Goal: Task Accomplishment & Management: Use online tool/utility

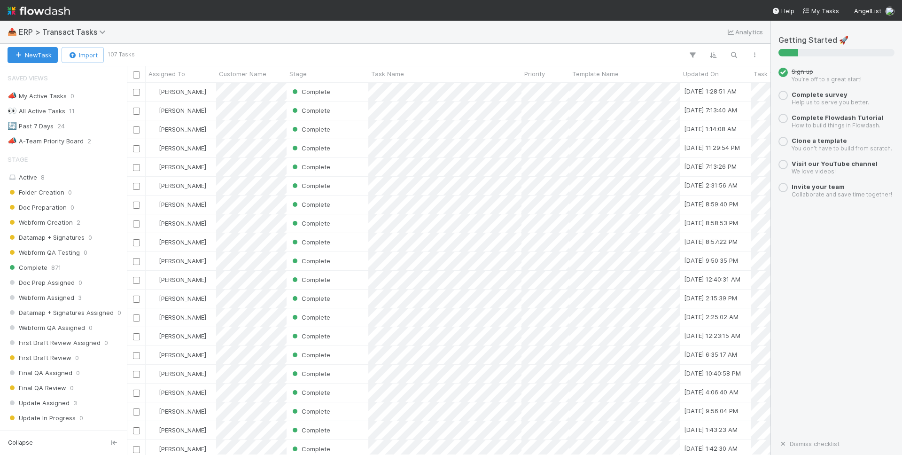
scroll to position [372, 644]
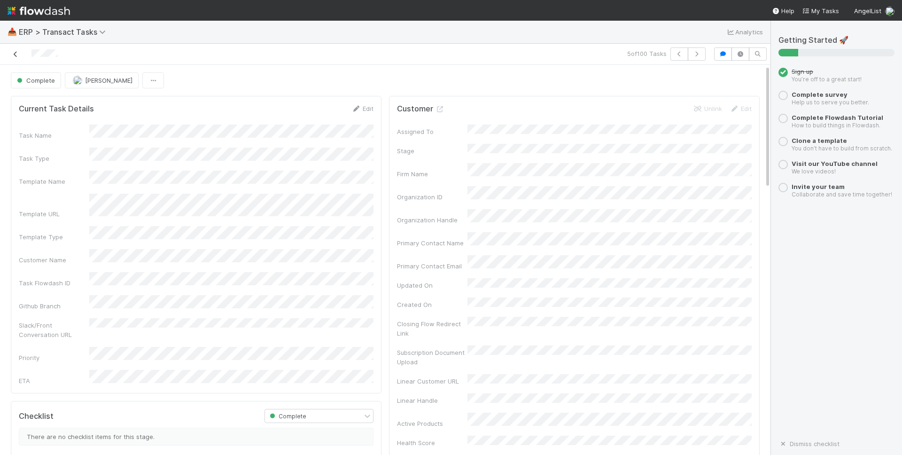
click at [16, 54] on icon at bounding box center [15, 54] width 9 height 6
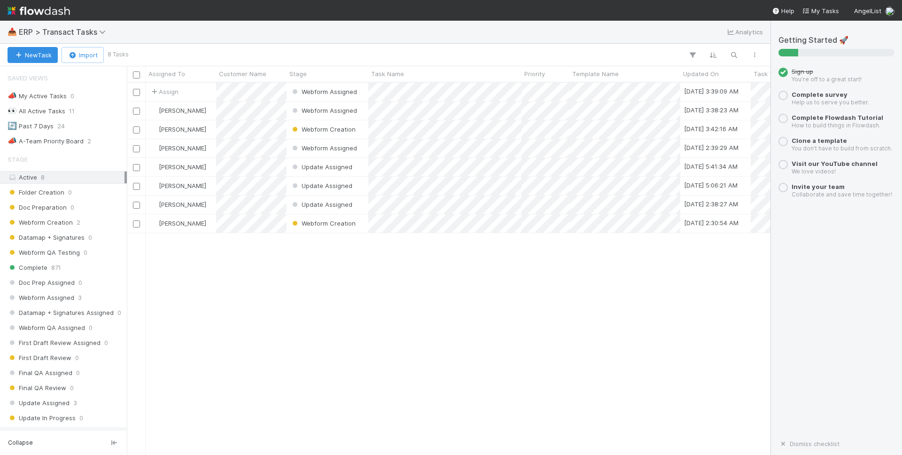
scroll to position [213, 0]
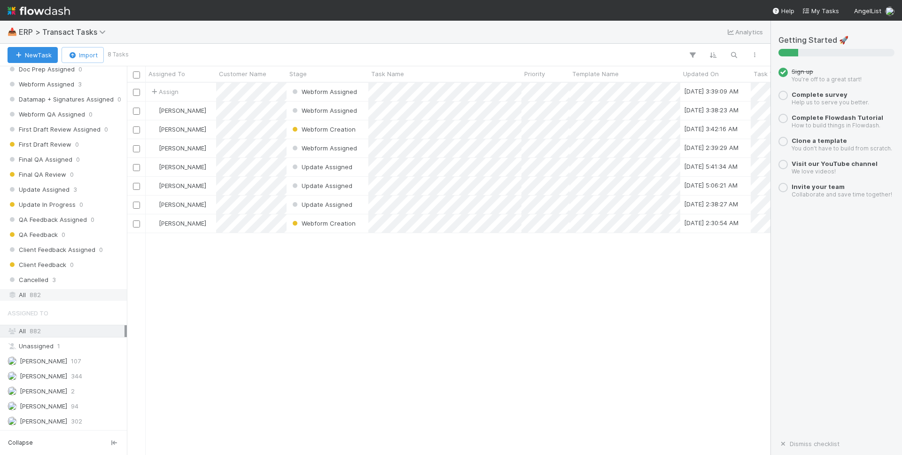
click at [37, 291] on span "882" at bounding box center [35, 295] width 11 height 12
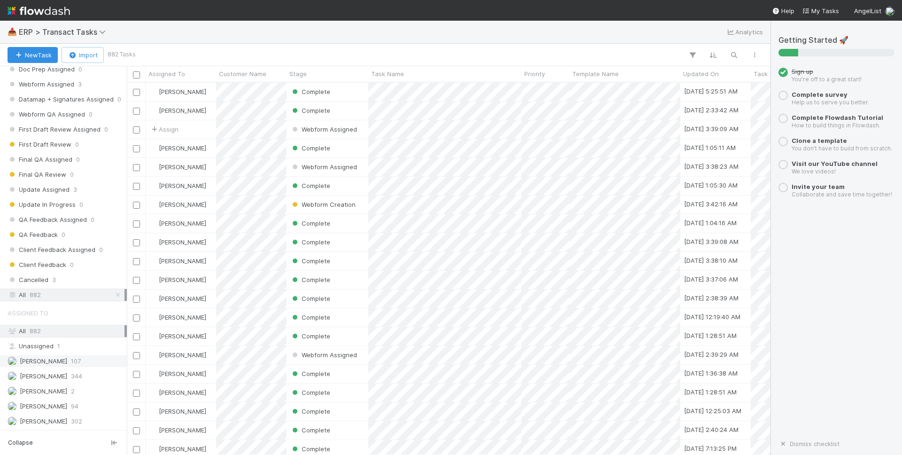
scroll to position [372, 644]
click at [47, 360] on span "[PERSON_NAME]" at bounding box center [43, 361] width 47 height 8
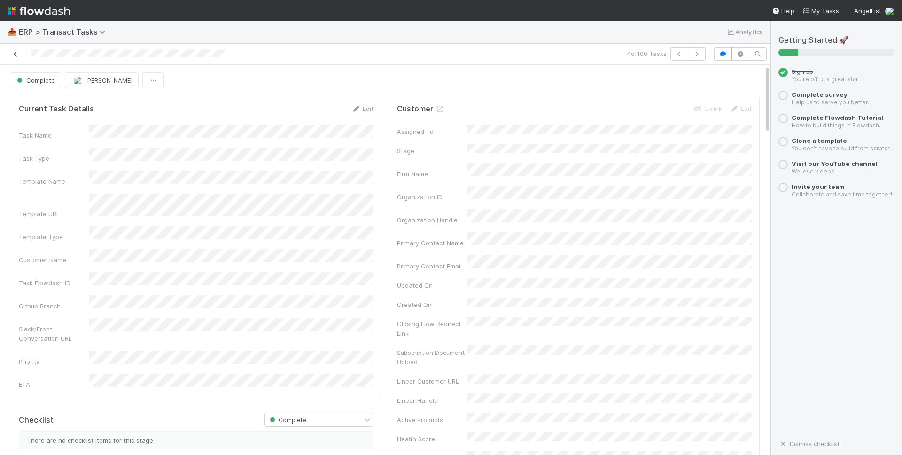
click at [16, 54] on icon at bounding box center [15, 54] width 9 height 6
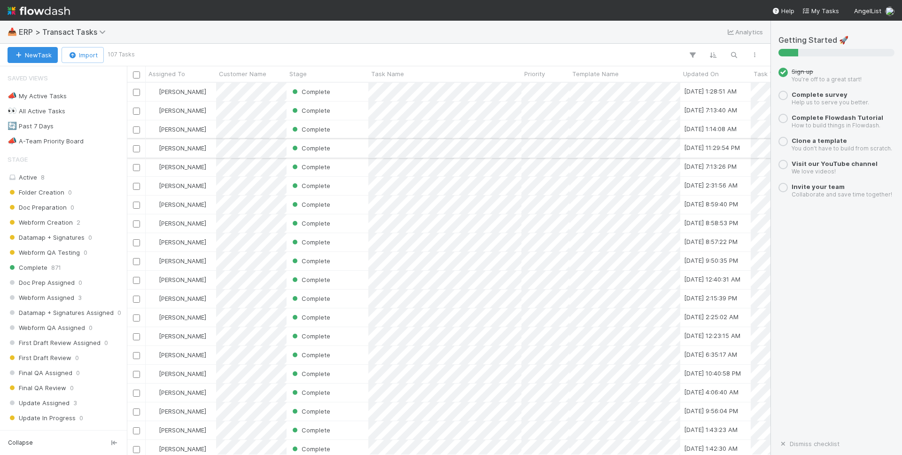
scroll to position [372, 644]
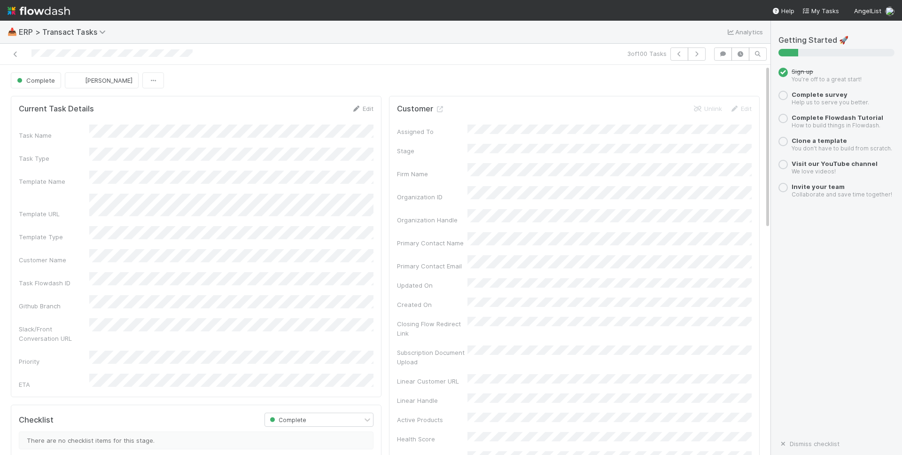
scroll to position [191, 355]
click at [15, 56] on icon at bounding box center [15, 54] width 9 height 6
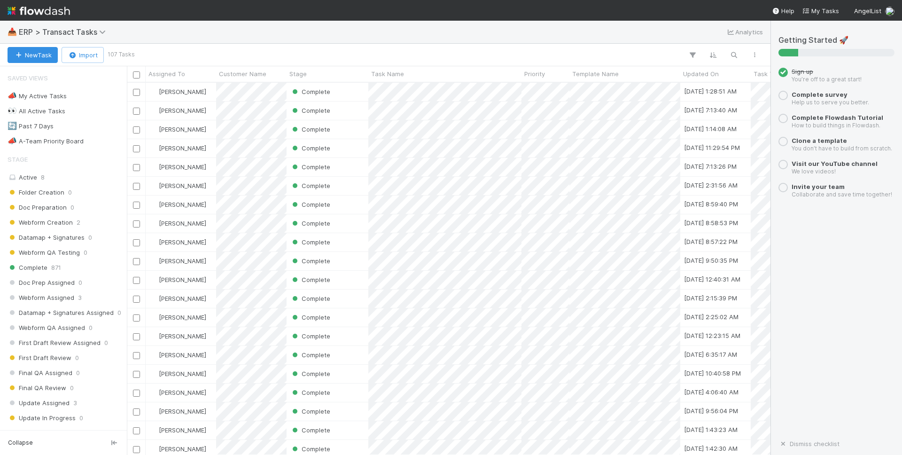
scroll to position [372, 644]
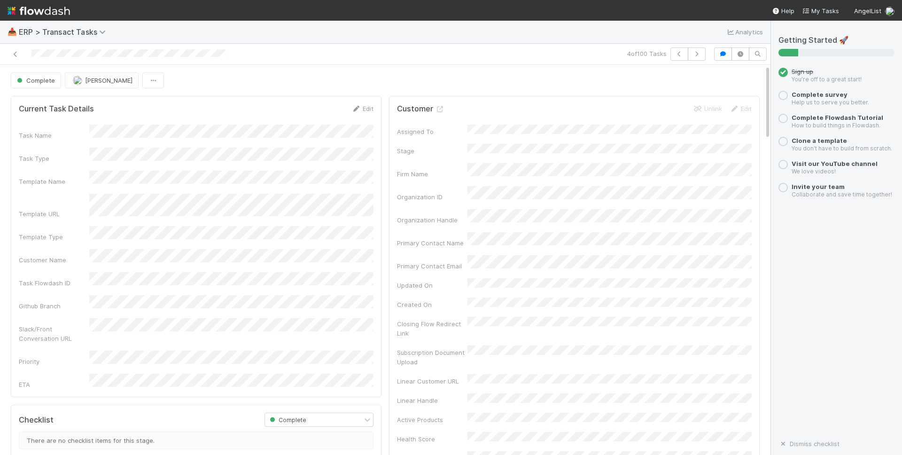
scroll to position [191, 355]
click at [15, 56] on icon at bounding box center [15, 54] width 9 height 6
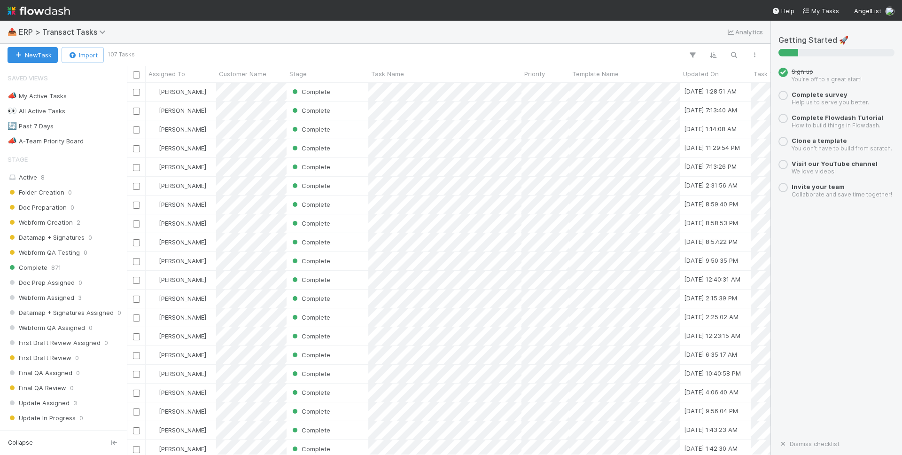
scroll to position [372, 644]
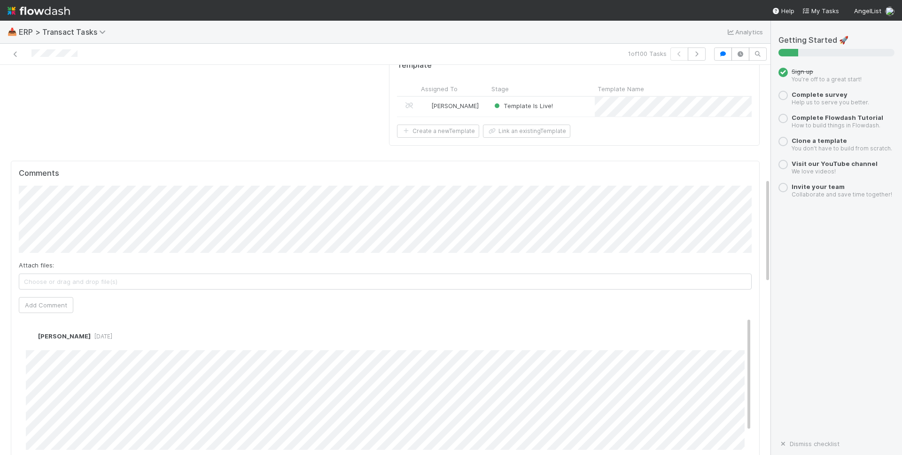
scroll to position [462, 0]
click at [17, 53] on icon at bounding box center [15, 54] width 9 height 6
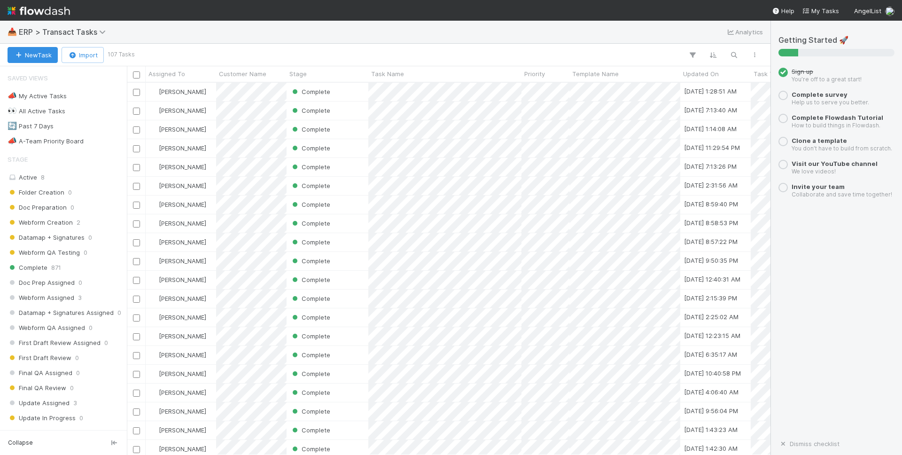
scroll to position [372, 644]
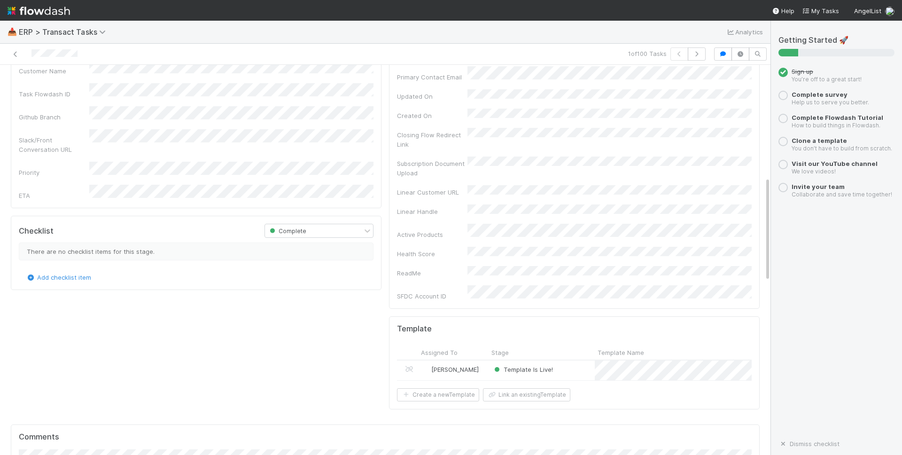
scroll to position [434, 0]
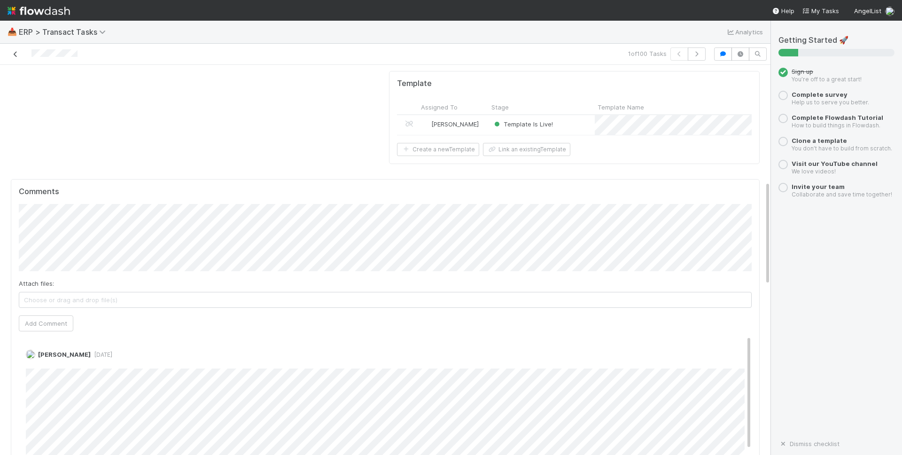
click at [16, 54] on icon at bounding box center [15, 54] width 9 height 6
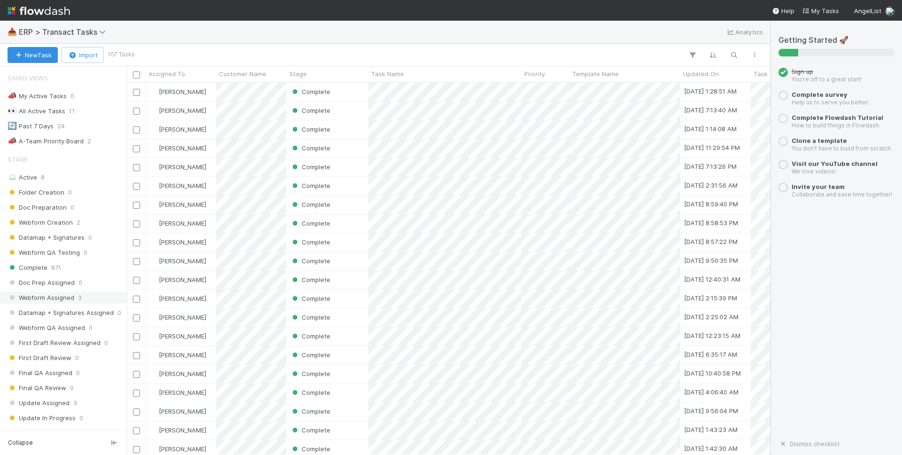
scroll to position [213, 0]
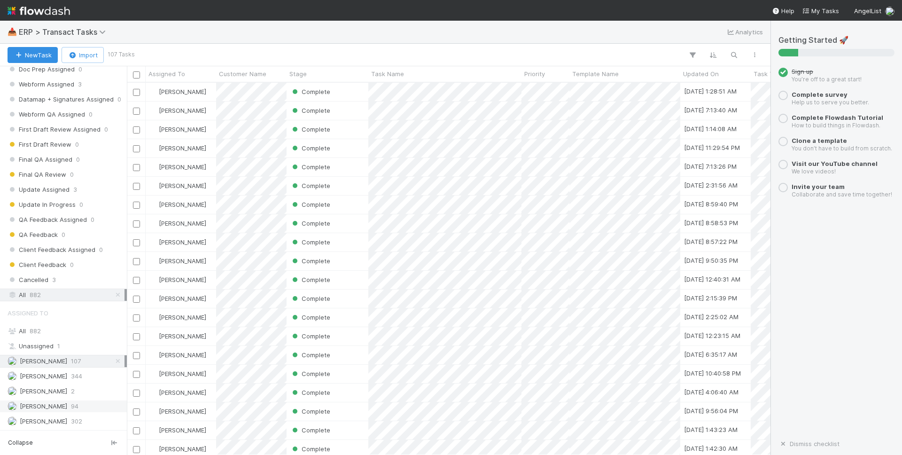
click at [48, 405] on span "[PERSON_NAME]" at bounding box center [43, 406] width 47 height 8
